Goal: Check status: Check status

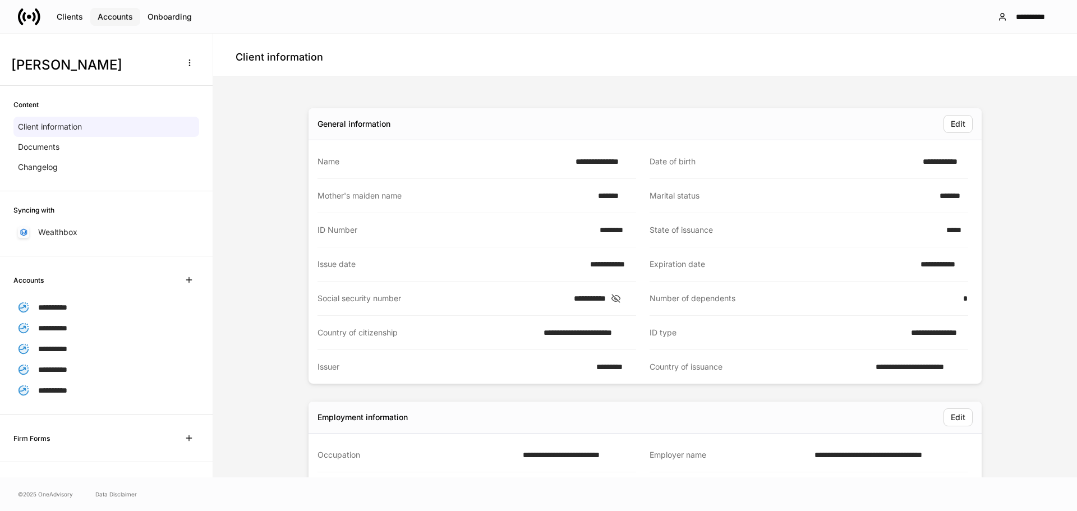
scroll to position [505, 0]
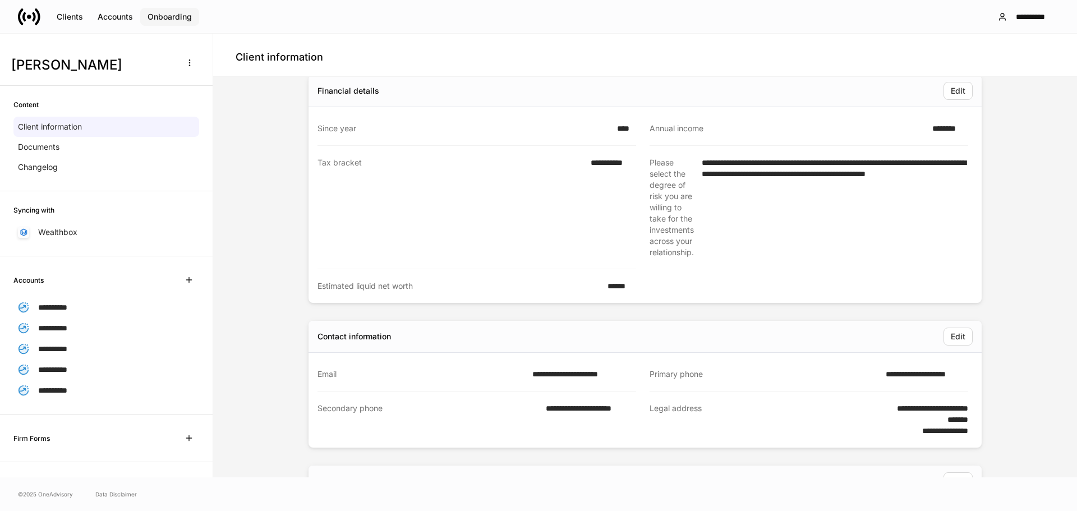
click at [172, 20] on div "Onboarding" at bounding box center [170, 17] width 44 height 8
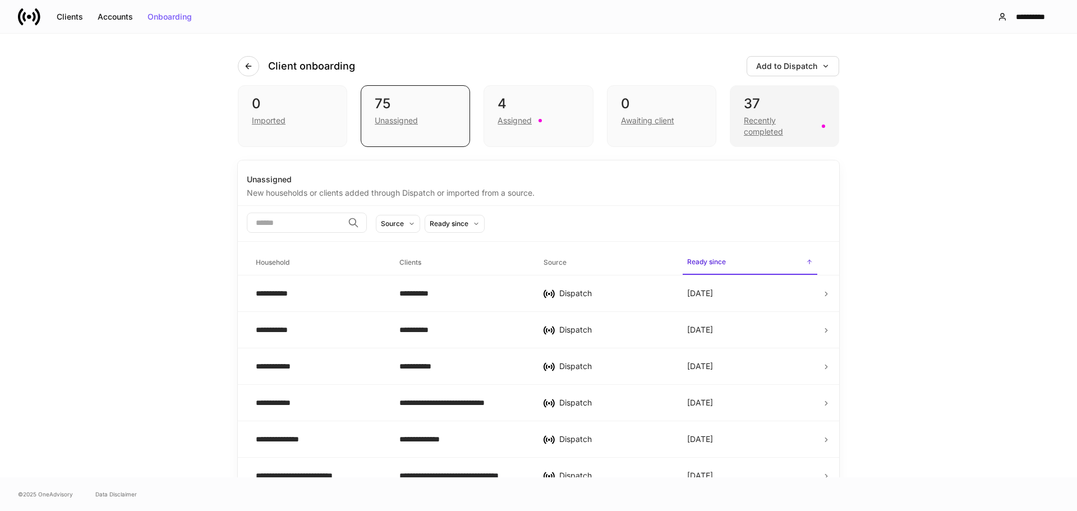
click at [761, 118] on div "Recently completed" at bounding box center [779, 126] width 71 height 22
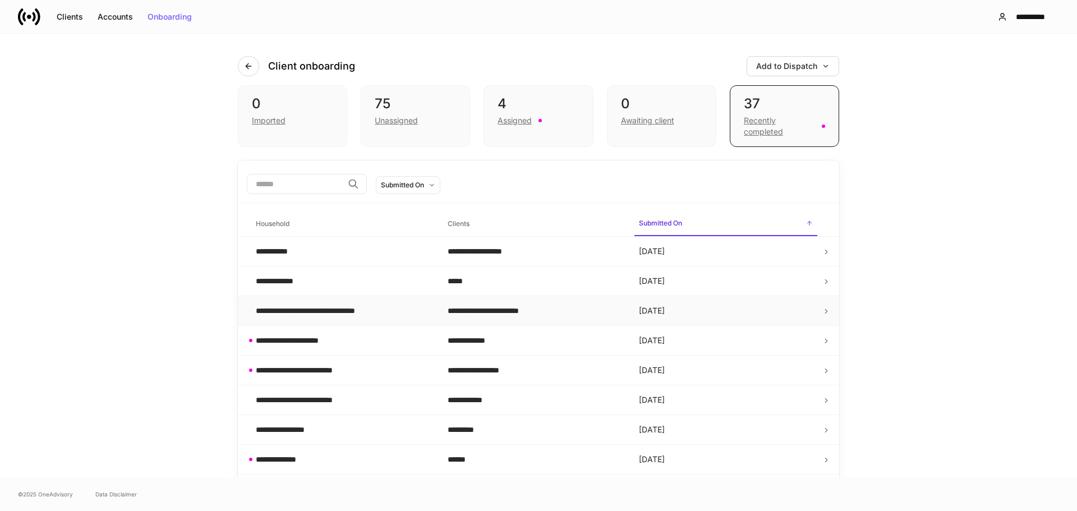
click at [823, 311] on icon at bounding box center [827, 311] width 8 height 8
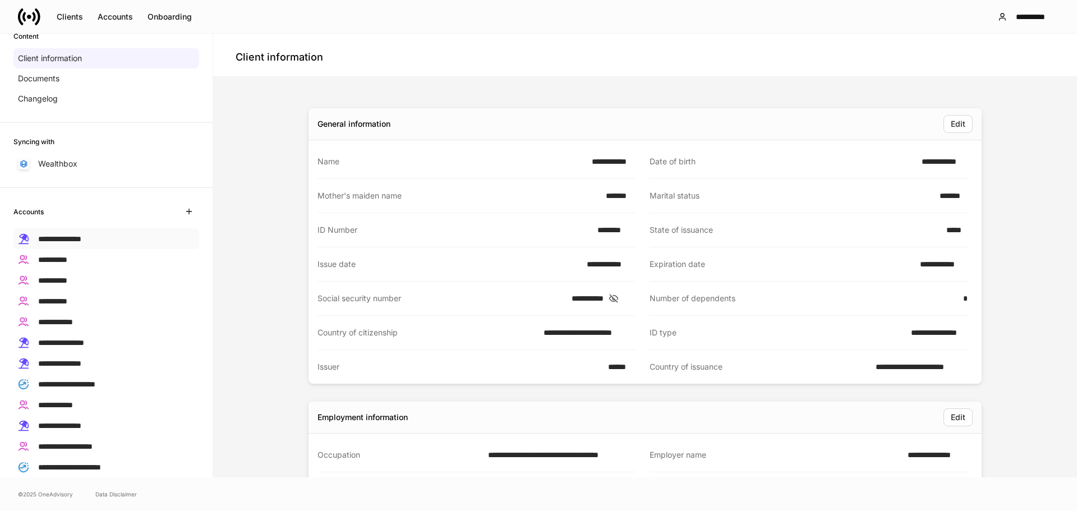
scroll to position [56, 0]
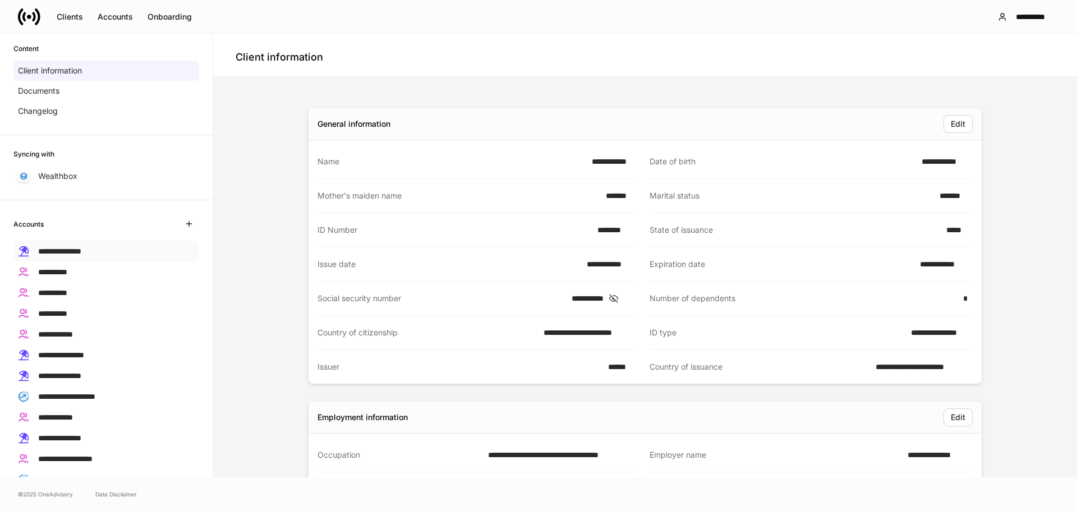
click at [81, 247] on span "**********" at bounding box center [59, 251] width 43 height 8
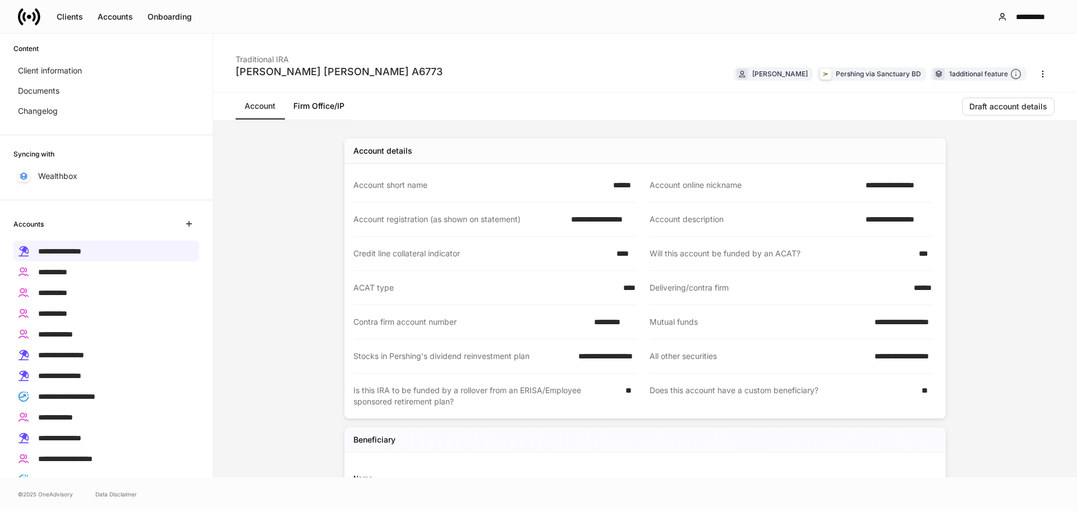
click at [324, 104] on link "Firm Office/IP" at bounding box center [318, 106] width 69 height 27
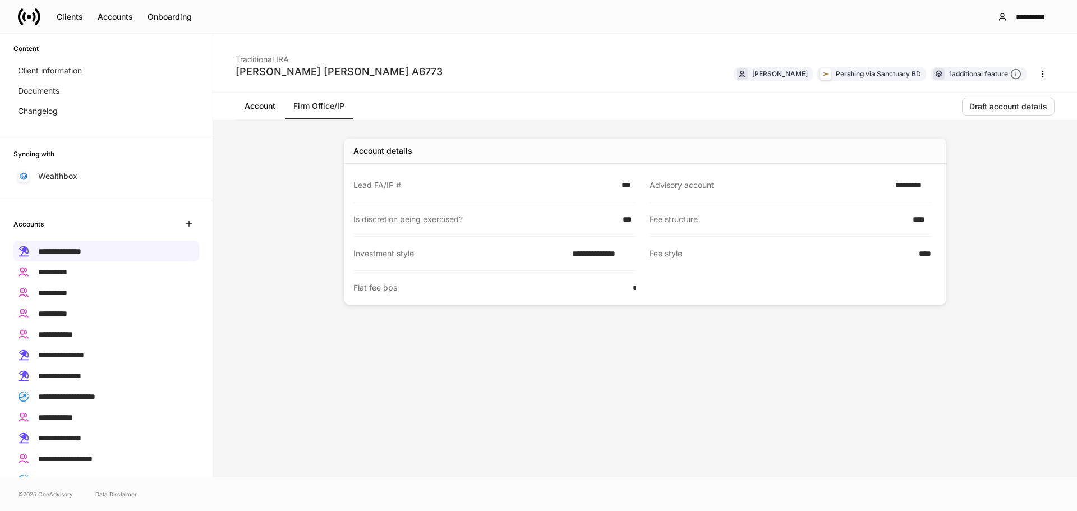
click at [254, 102] on link "Account" at bounding box center [260, 106] width 49 height 27
